Goal: Information Seeking & Learning: Learn about a topic

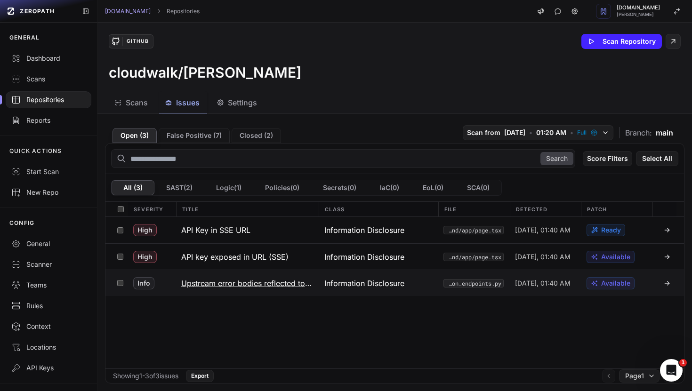
click at [240, 282] on h3 "Upstream error bodies reflected to clients" at bounding box center [247, 283] width 132 height 11
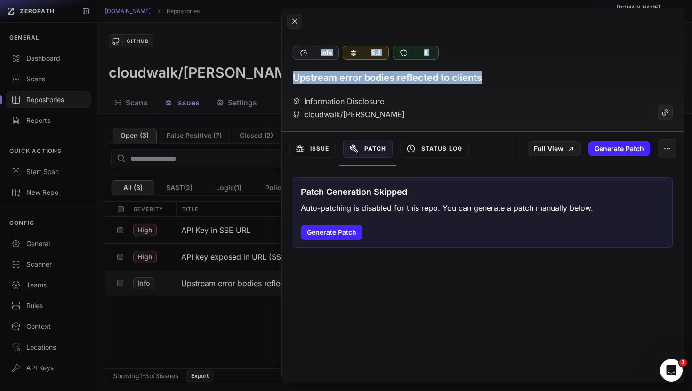
drag, startPoint x: 506, startPoint y: 76, endPoint x: 266, endPoint y: 68, distance: 240.6
click at [266, 114] on div "Open ( 3 ) False Positive ( 7 ) Closed ( 2 ) Scan from [DATE] • 01:20 AM • Full…" at bounding box center [394, 252] width 594 height 277
copy div "Info 5.3 8 Upstream error bodies reflected to clients"
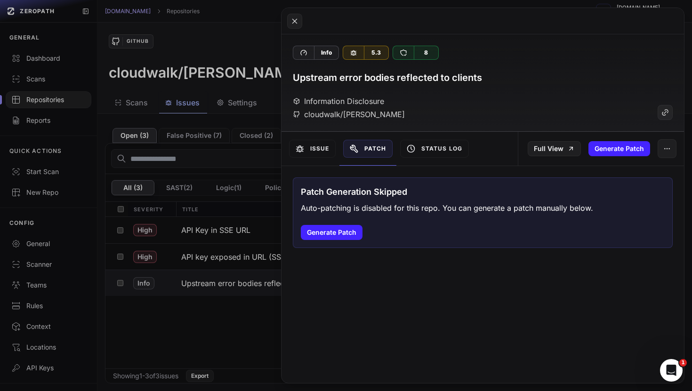
click at [460, 71] on h3 "Upstream error bodies reflected to clients" at bounding box center [387, 77] width 189 height 13
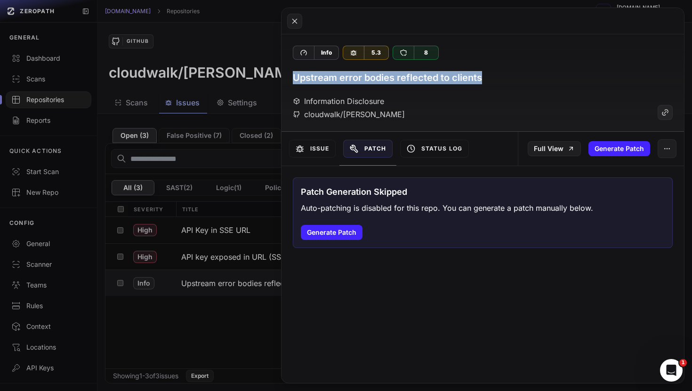
drag, startPoint x: 493, startPoint y: 74, endPoint x: 286, endPoint y: 73, distance: 206.6
click at [287, 74] on div "Info 5.3 8 Upstream error bodies reflected to clients Information Disclosure cl…" at bounding box center [482, 82] width 403 height 97
copy h3 "Upstream error bodies reflected to clients"
click at [202, 134] on button at bounding box center [346, 195] width 692 height 391
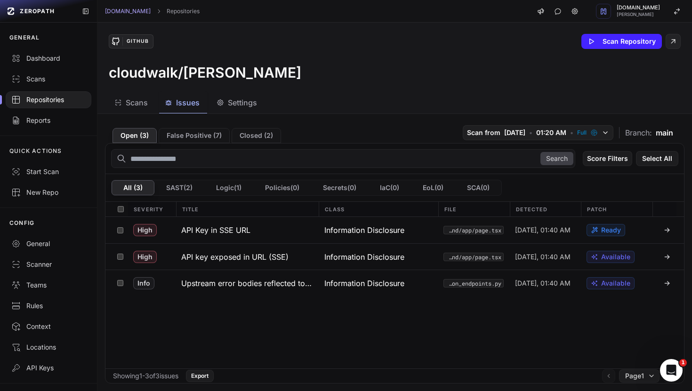
click at [202, 134] on button "False Positive ( 7 )" at bounding box center [194, 135] width 71 height 15
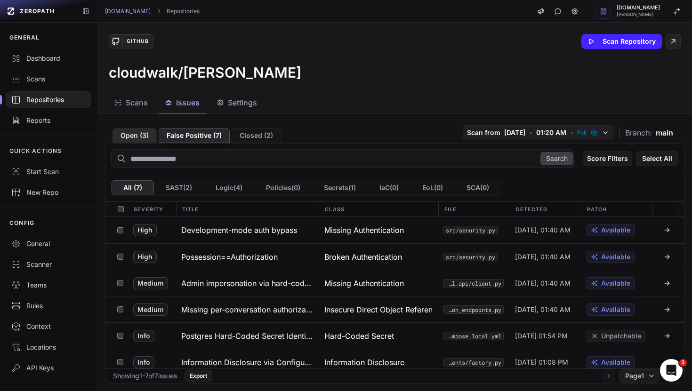
click at [127, 138] on button "Open ( 3 )" at bounding box center [134, 135] width 44 height 15
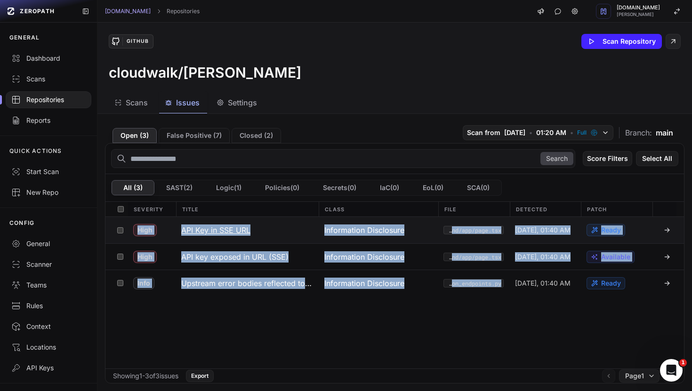
drag, startPoint x: 449, startPoint y: 318, endPoint x: 134, endPoint y: 216, distance: 331.1
click at [134, 217] on div "High API Key in SSE URL Information Disclosure frontend/app/page.tsx [DATE], 01…" at bounding box center [394, 293] width 578 height 152
click at [376, 308] on div "High API Key in SSE URL Information Disclosure frontend/app/page.tsx [DATE], 01…" at bounding box center [394, 293] width 578 height 152
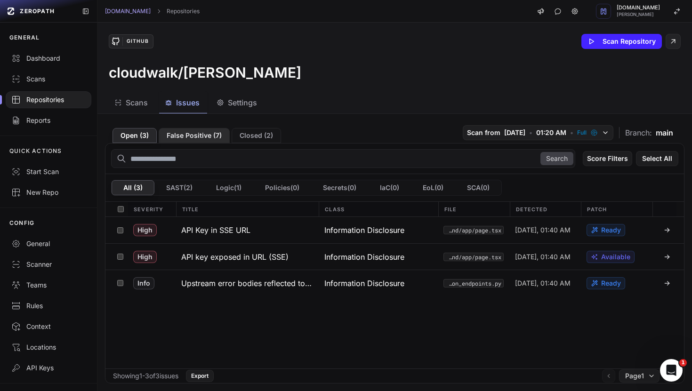
click at [195, 130] on button "False Positive ( 7 )" at bounding box center [194, 135] width 71 height 15
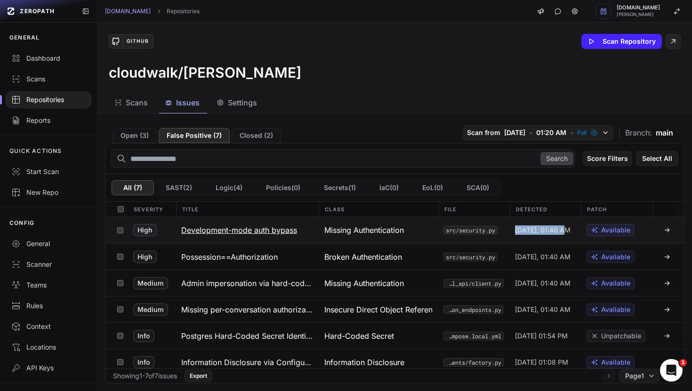
drag, startPoint x: 578, startPoint y: 237, endPoint x: 513, endPoint y: 231, distance: 64.8
click at [513, 231] on div "[DATE], 01:40 AM" at bounding box center [545, 230] width 72 height 26
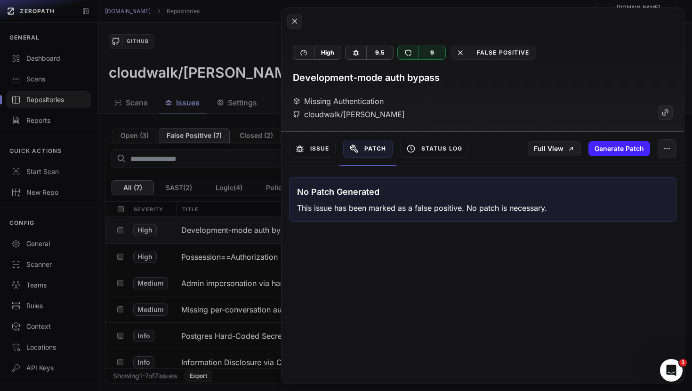
click at [257, 68] on button at bounding box center [346, 195] width 692 height 391
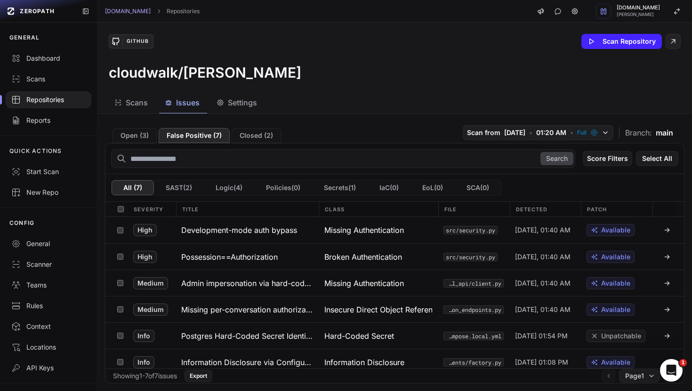
click at [469, 106] on div "Scans Issues Settings" at bounding box center [383, 102] width 572 height 21
